Goal: Task Accomplishment & Management: Manage account settings

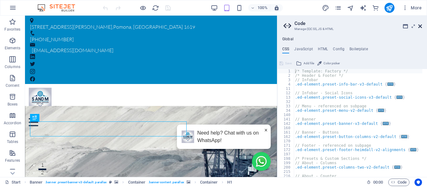
click at [277, 24] on div "[STREET_ADDRESS][PERSON_NAME] [PHONE_NUMBER] [EMAIL_ADDRESS][DOMAIN_NAME]" at bounding box center [151, 50] width 252 height 68
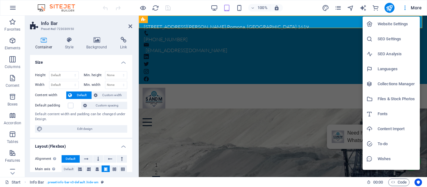
click at [391, 40] on h6 "SEO Settings" at bounding box center [396, 38] width 38 height 7
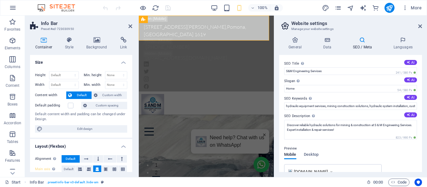
click at [361, 42] on icon at bounding box center [362, 40] width 38 height 6
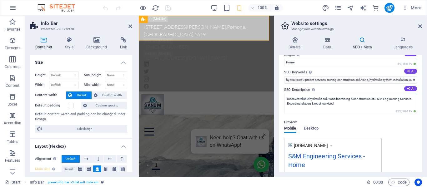
scroll to position [15, 0]
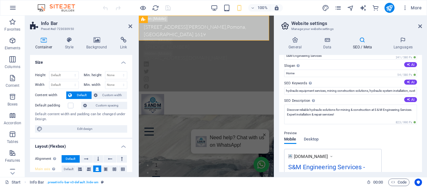
click at [310, 136] on div "Preview" at bounding box center [350, 133] width 133 height 7
click at [310, 139] on span "Desktop" at bounding box center [311, 140] width 15 height 9
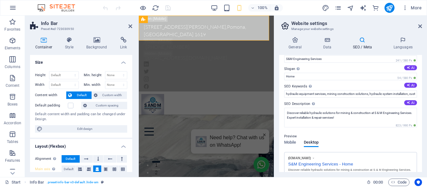
scroll to position [0, 0]
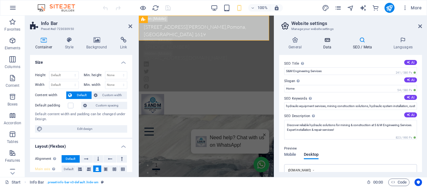
click at [327, 40] on icon at bounding box center [326, 40] width 27 height 6
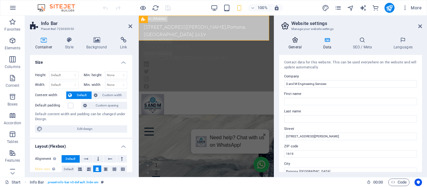
click at [292, 42] on icon at bounding box center [295, 40] width 32 height 6
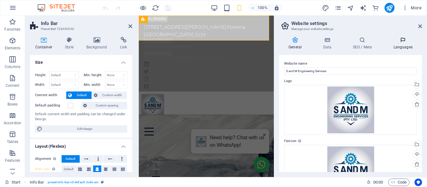
click at [400, 47] on h4 "Languages" at bounding box center [403, 43] width 38 height 13
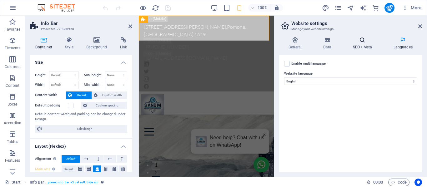
click at [369, 46] on h4 "SEO / Meta" at bounding box center [363, 43] width 41 height 13
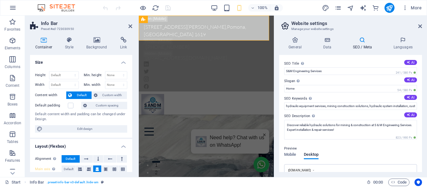
click at [362, 42] on icon at bounding box center [362, 40] width 38 height 6
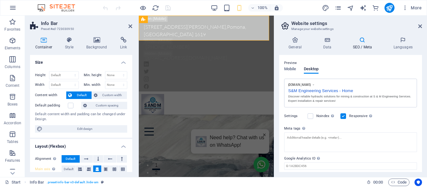
scroll to position [94, 0]
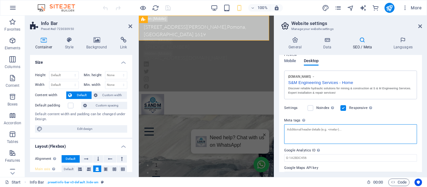
click at [315, 133] on textarea "Meta tags Enter HTML code here that will be placed inside the tags of your webs…" at bounding box center [350, 134] width 133 height 20
click at [300, 135] on textarea "Meta tags Enter HTML code here that will be placed inside the tags of your webs…" at bounding box center [350, 136] width 133 height 24
paste textarea "<!-- Google tag (gtag.js) --> <script async src="[URL][DOMAIN_NAME]"></script> …"
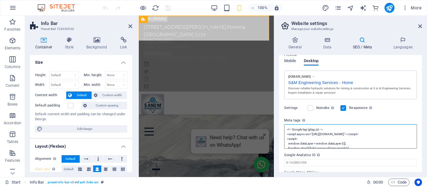
scroll to position [0, 0]
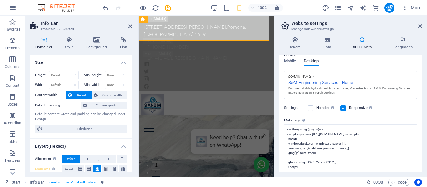
type textarea "<!-- Google tag (gtag.js) --> <script async="" src="[URL][DOMAIN_NAME]"></scrip…"
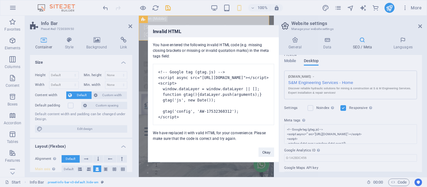
click at [219, 31] on h3 "Invalid HTML" at bounding box center [213, 31] width 131 height 12
click at [294, 137] on div "Invalid HTML You have entered the following invalid HTML code (e.g. missing clo…" at bounding box center [213, 93] width 427 height 187
click at [265, 157] on button "Okay" at bounding box center [266, 151] width 16 height 9
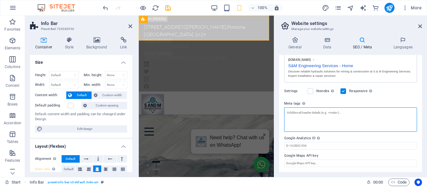
scroll to position [111, 0]
paste textarea "<!-- Google tag (gtag.js) --> <script async src="[URL][DOMAIN_NAME]"></script> …"
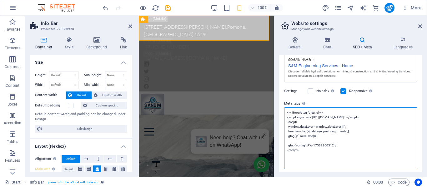
scroll to position [0, 0]
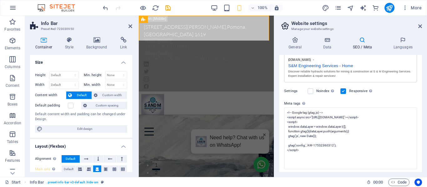
type textarea "<!-- Google tag (gtag.js) --> <script async="" src="[URL][DOMAIN_NAME]"></scrip…"
click at [392, 96] on body "S and M Engineering Services Start Favorites Elements Columns Content Boxes Acc…" at bounding box center [213, 93] width 427 height 187
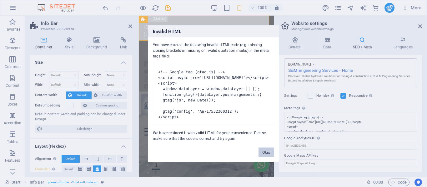
click at [265, 156] on button "Okay" at bounding box center [266, 151] width 16 height 9
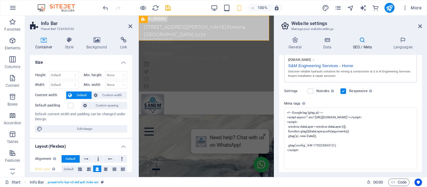
click at [409, 96] on div "Settings Noindex Instruct search engines to exclude this website from search re…" at bounding box center [350, 90] width 133 height 17
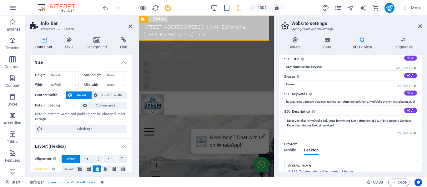
scroll to position [0, 0]
